Goal: Communication & Community: Answer question/provide support

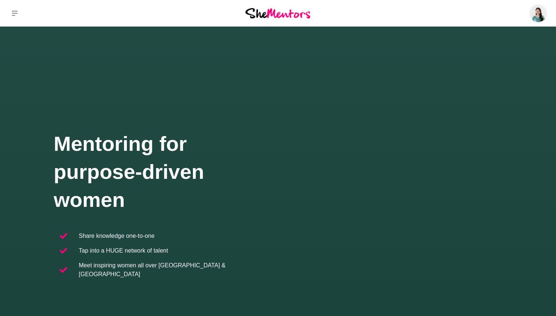
click at [523, 11] on div "Dashboard Profile Saved Items (10) Messages Bookings Reviews (1) Membership Log…" at bounding box center [463, 13] width 185 height 27
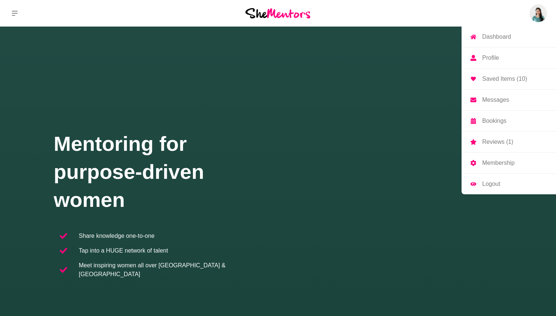
click at [537, 13] on img at bounding box center [538, 13] width 18 height 18
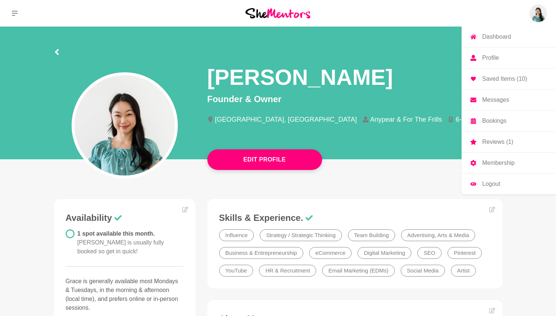
click at [495, 99] on p "Messages" at bounding box center [495, 100] width 27 height 6
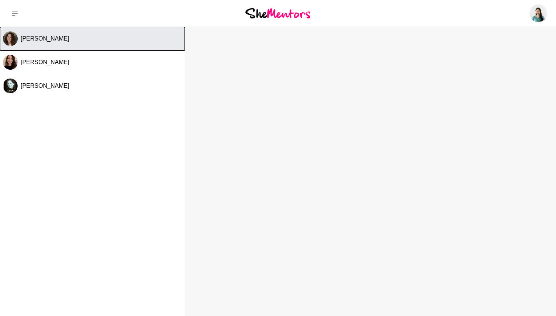
click at [124, 41] on div "[PERSON_NAME]" at bounding box center [101, 38] width 161 height 7
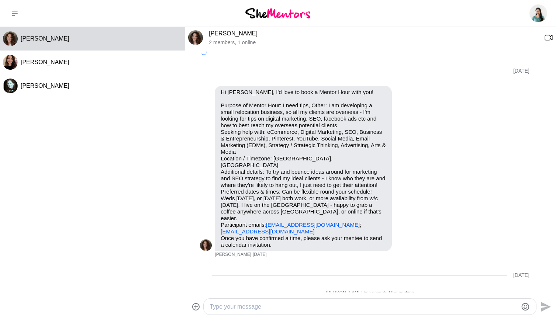
scroll to position [328, 0]
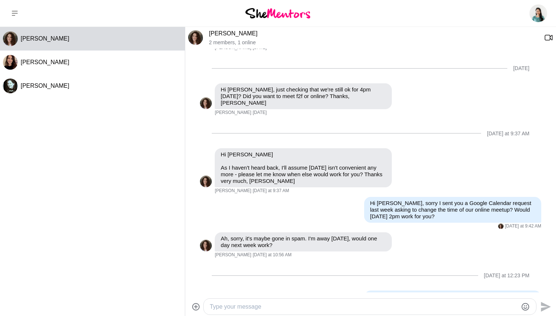
drag, startPoint x: 393, startPoint y: 270, endPoint x: 393, endPoint y: 282, distance: 12.2
click at [393, 291] on div "Hi [PERSON_NAME], next week would a video call [DATE][DATE] 3pm suit?" at bounding box center [452, 300] width 177 height 19
copy p "next week would a video call [DATE][DATE] 3pm suit?"
